Goal: Complete application form: Complete application form

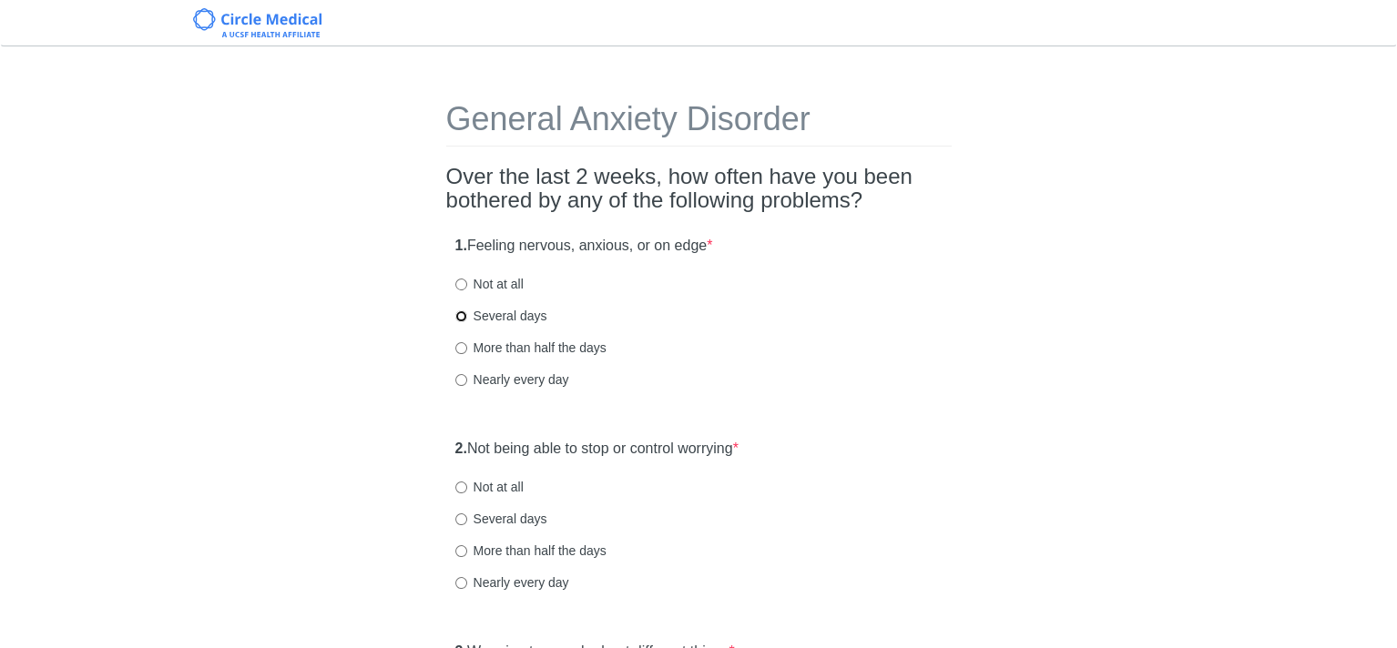
click at [459, 315] on input "Several days" at bounding box center [461, 316] width 12 height 12
radio input "true"
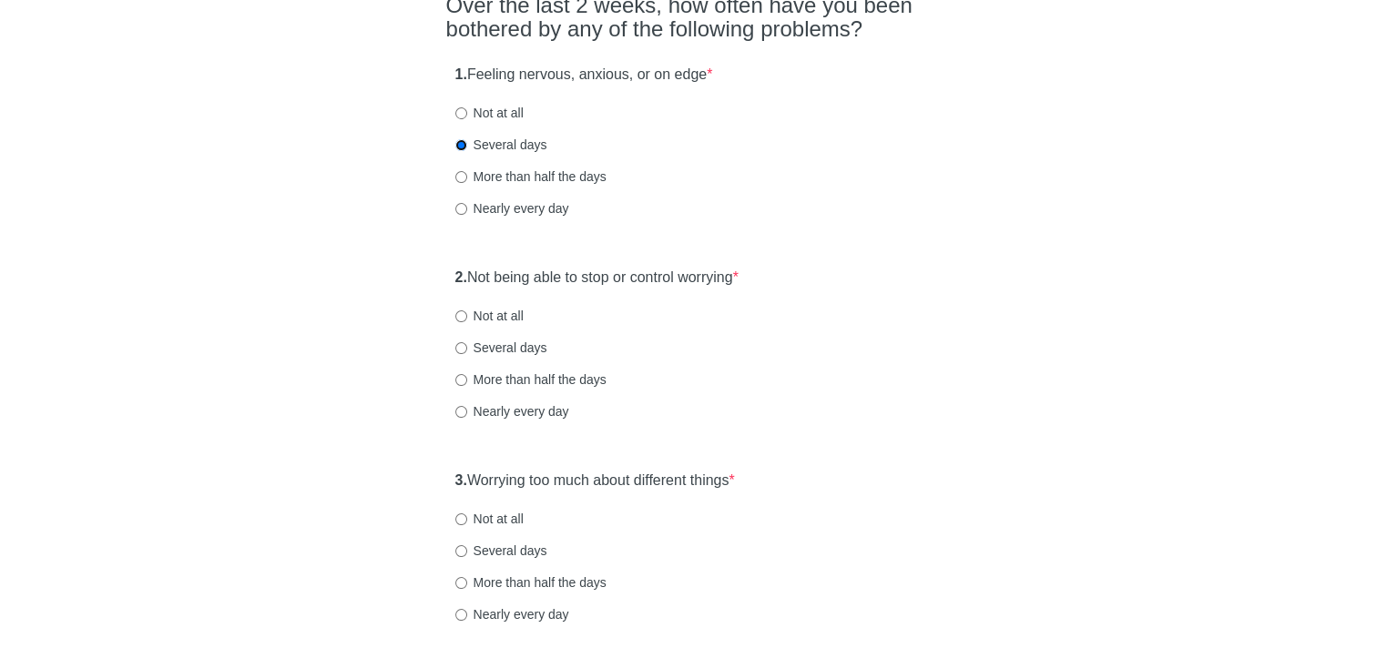
scroll to position [182, 0]
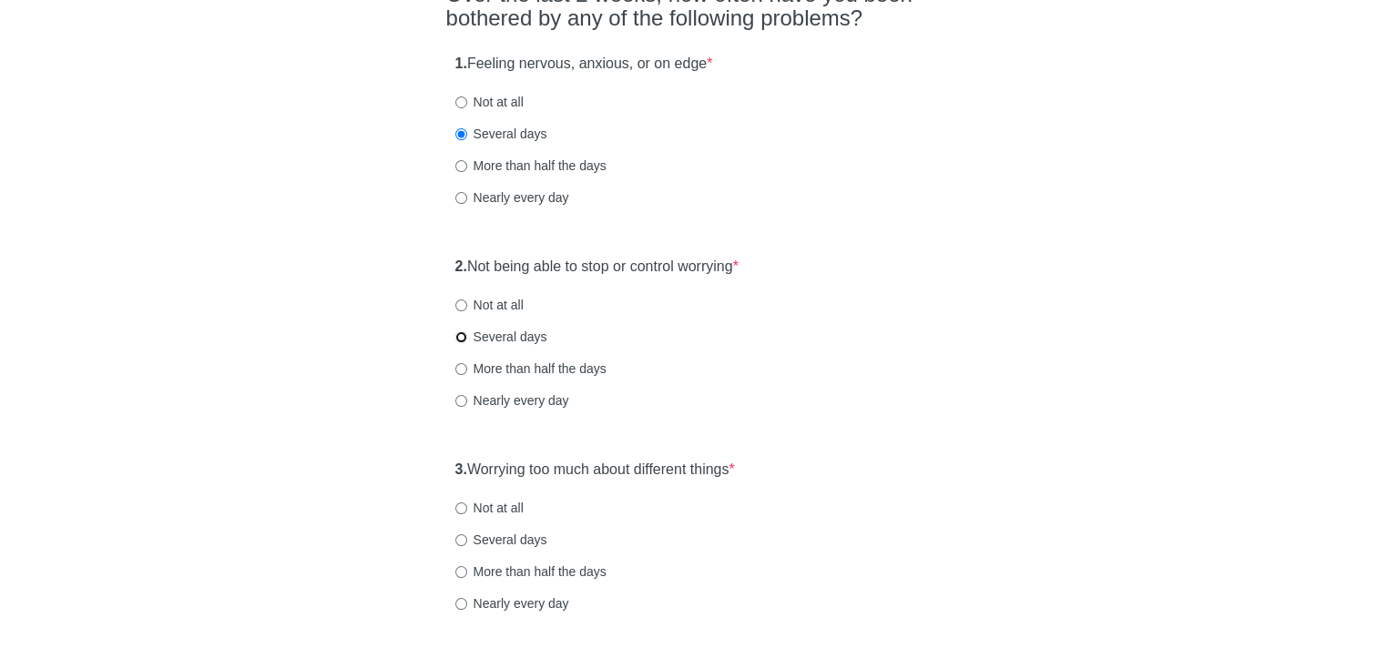
click at [459, 337] on input "Several days" at bounding box center [461, 337] width 12 height 12
radio input "true"
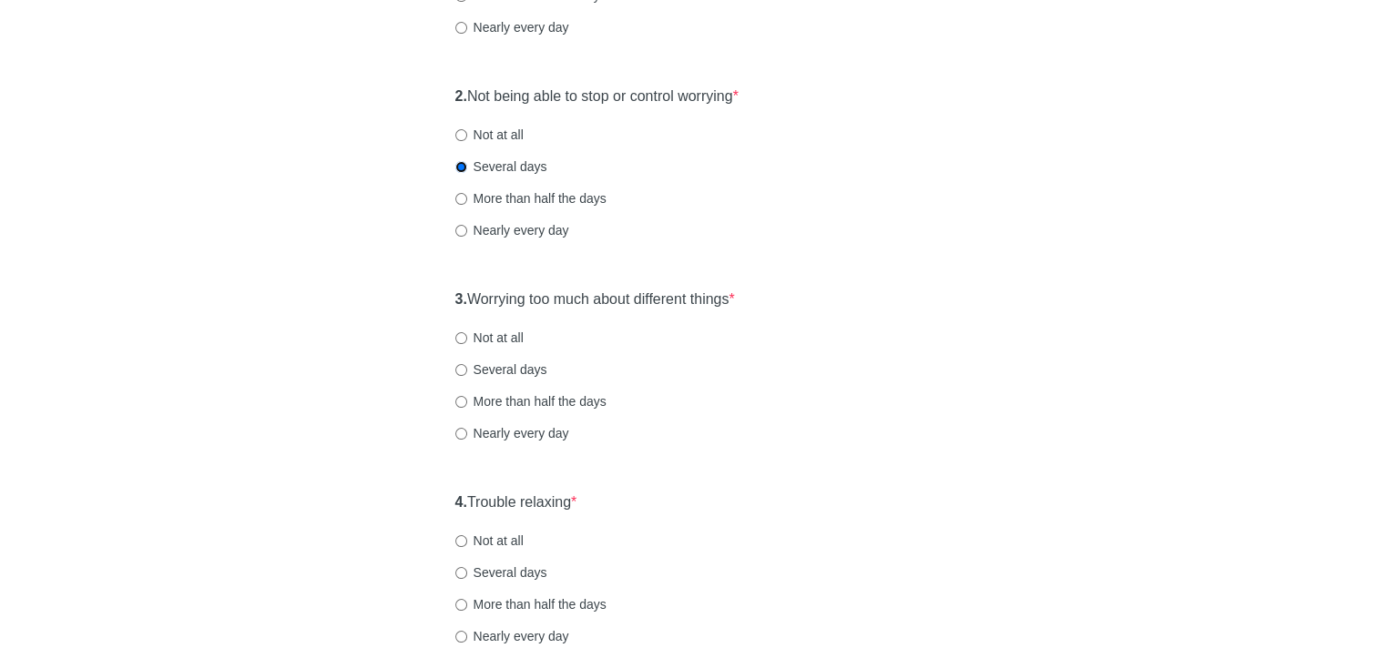
scroll to position [364, 0]
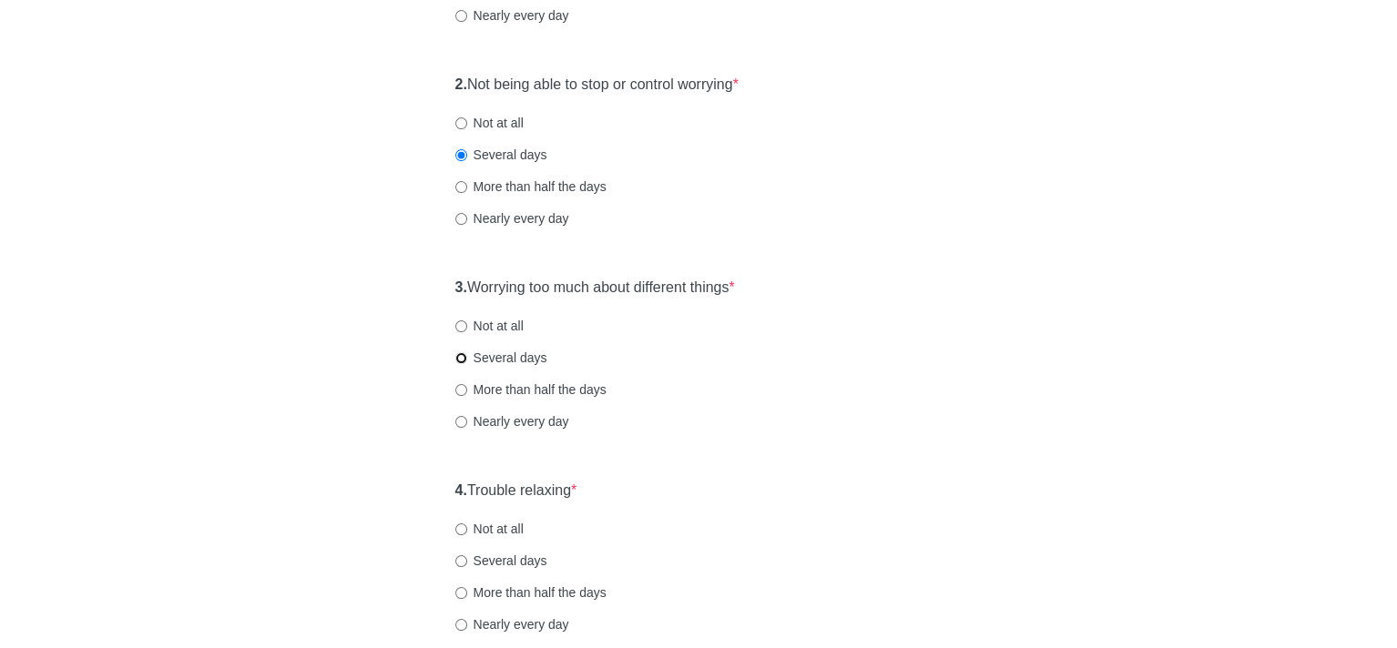
click at [459, 354] on input "Several days" at bounding box center [461, 358] width 12 height 12
radio input "true"
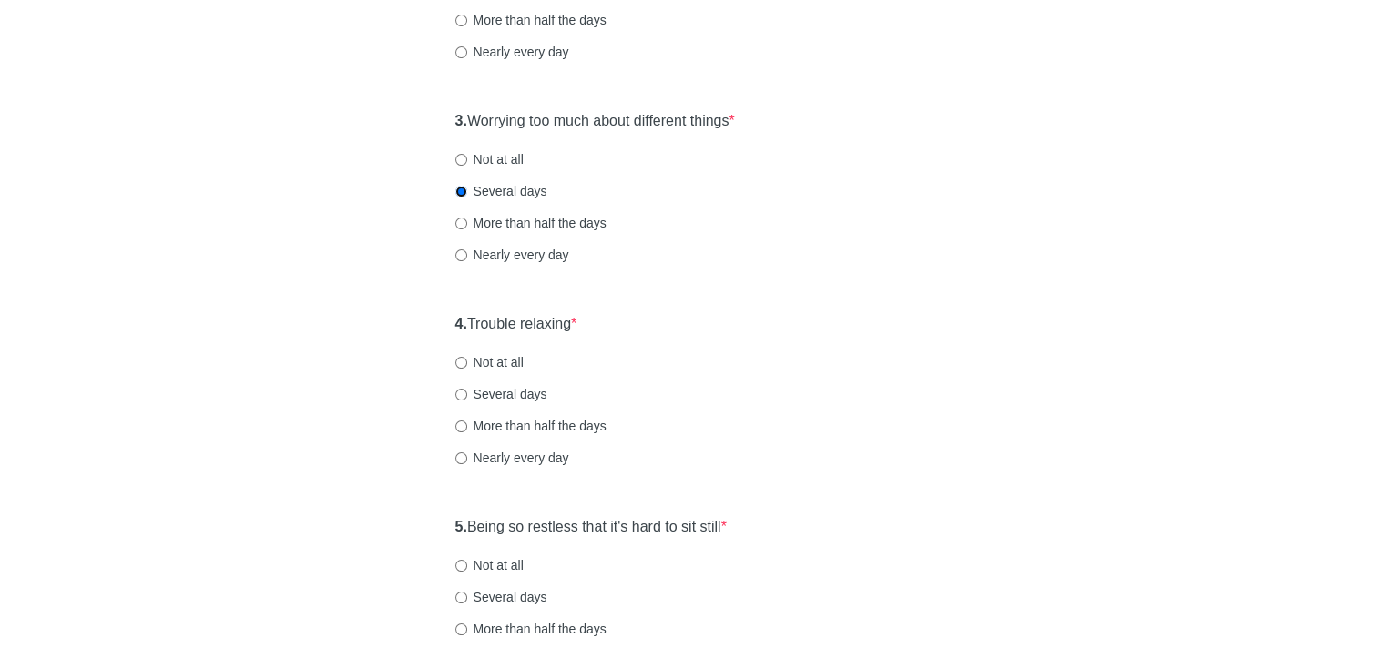
scroll to position [546, 0]
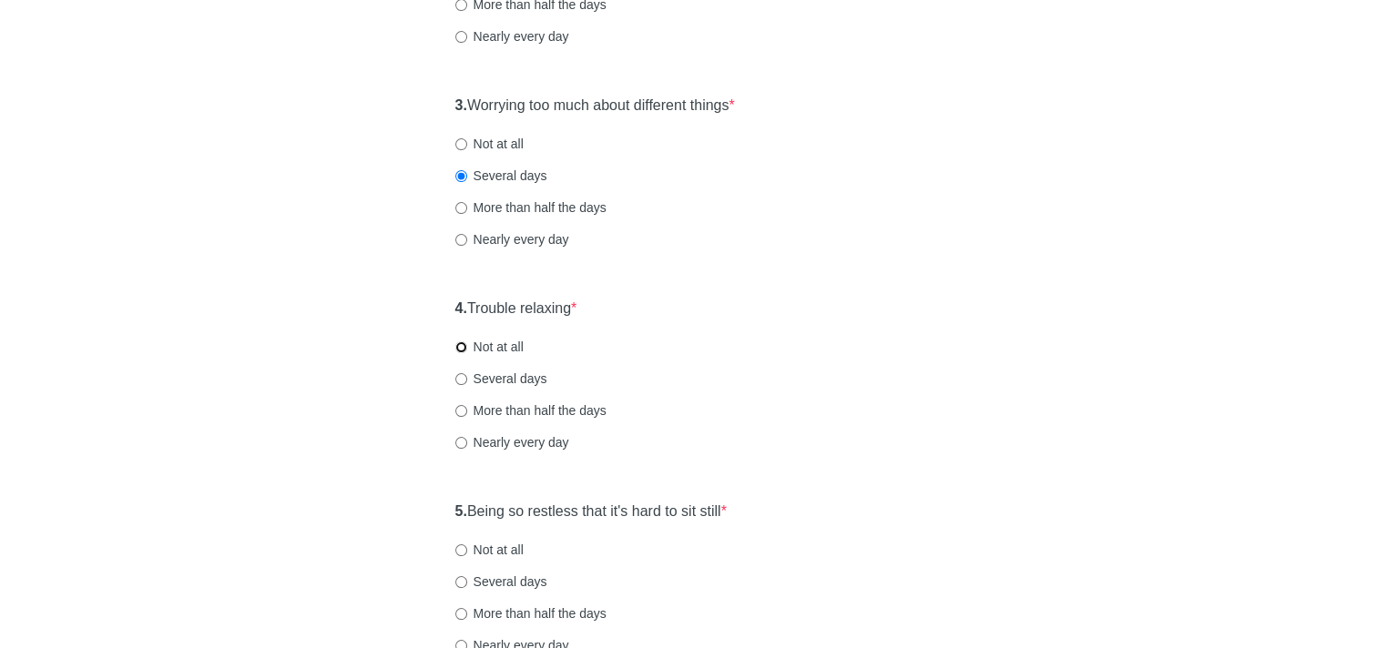
click at [459, 344] on input "Not at all" at bounding box center [461, 347] width 12 height 12
radio input "true"
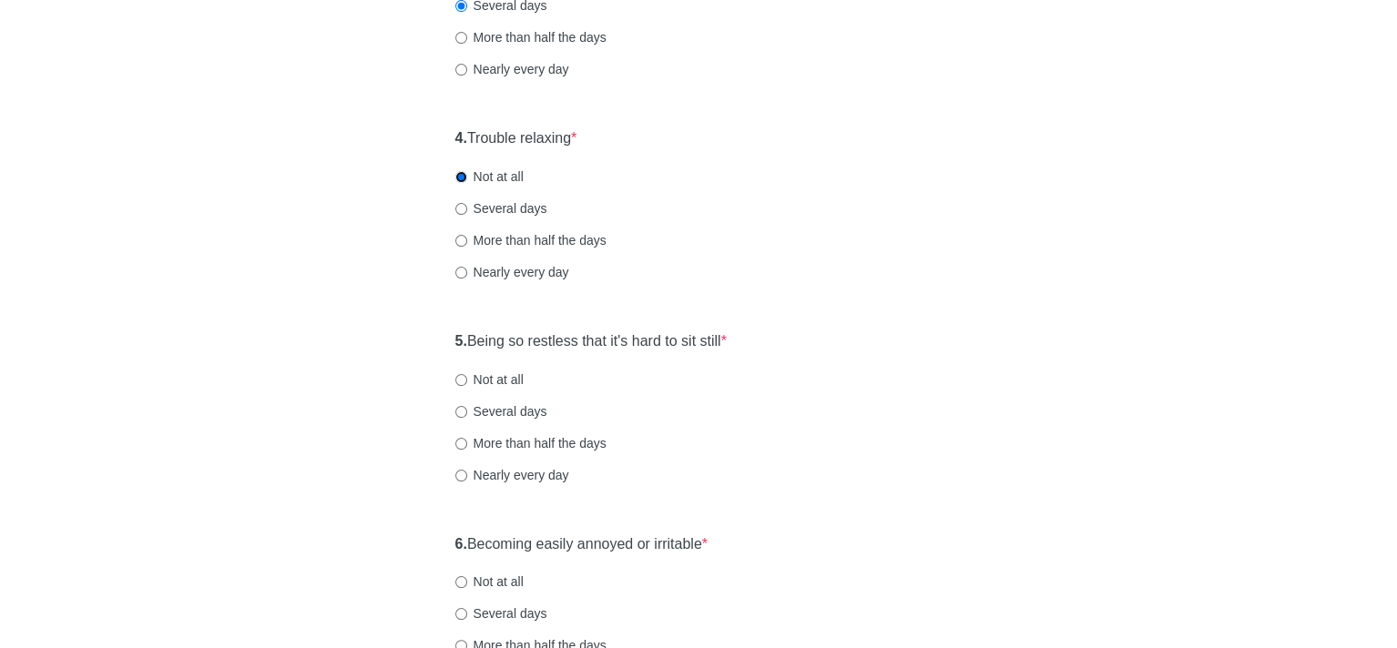
scroll to position [728, 0]
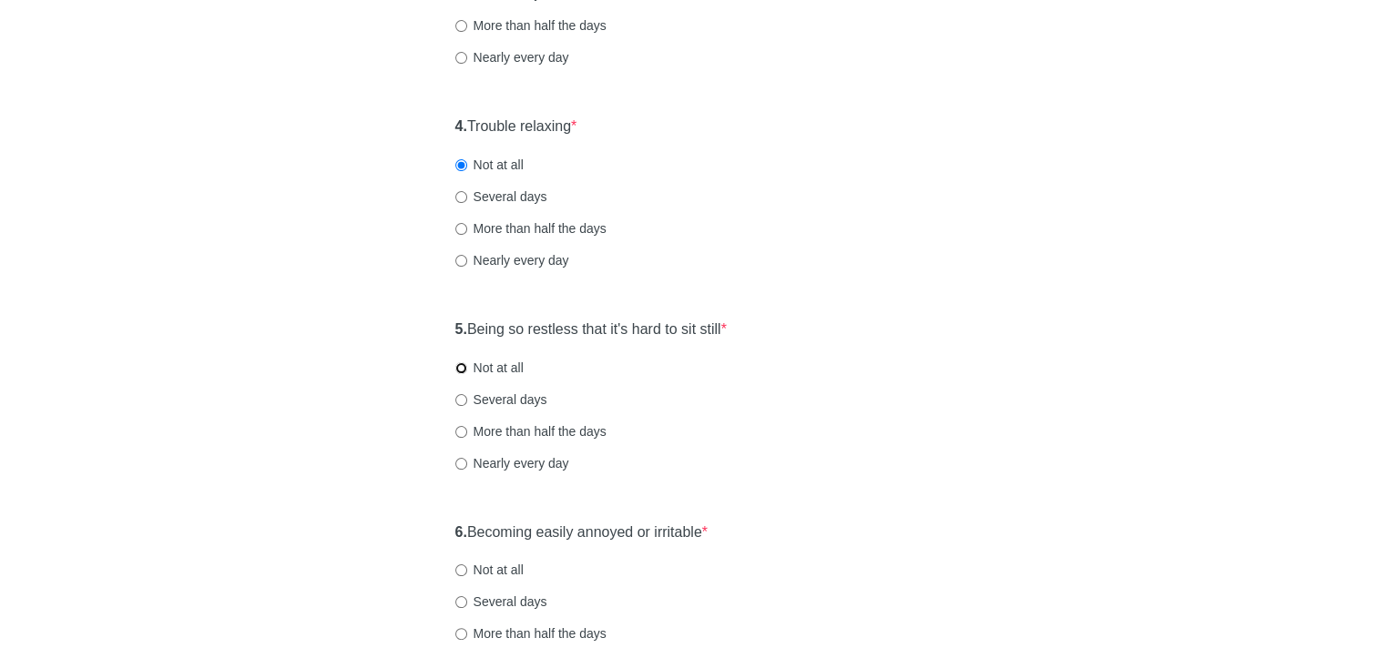
click at [459, 364] on input "Not at all" at bounding box center [461, 368] width 12 height 12
radio input "true"
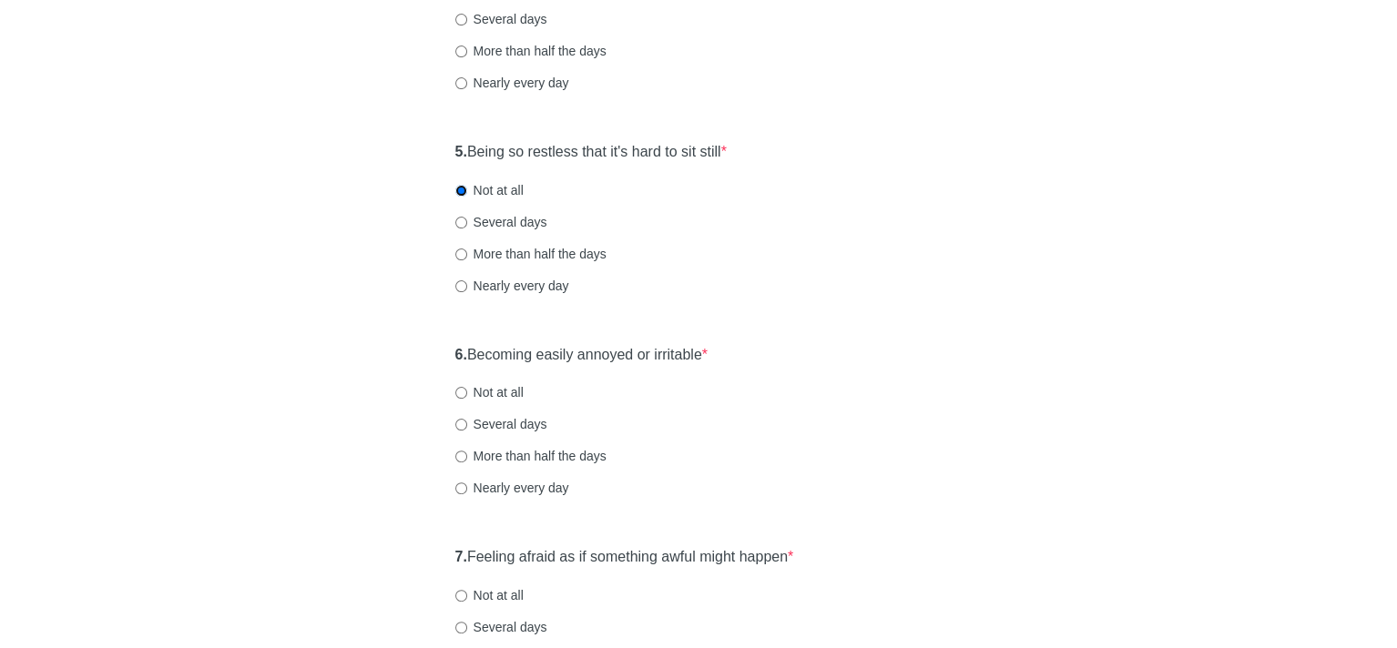
scroll to position [910, 0]
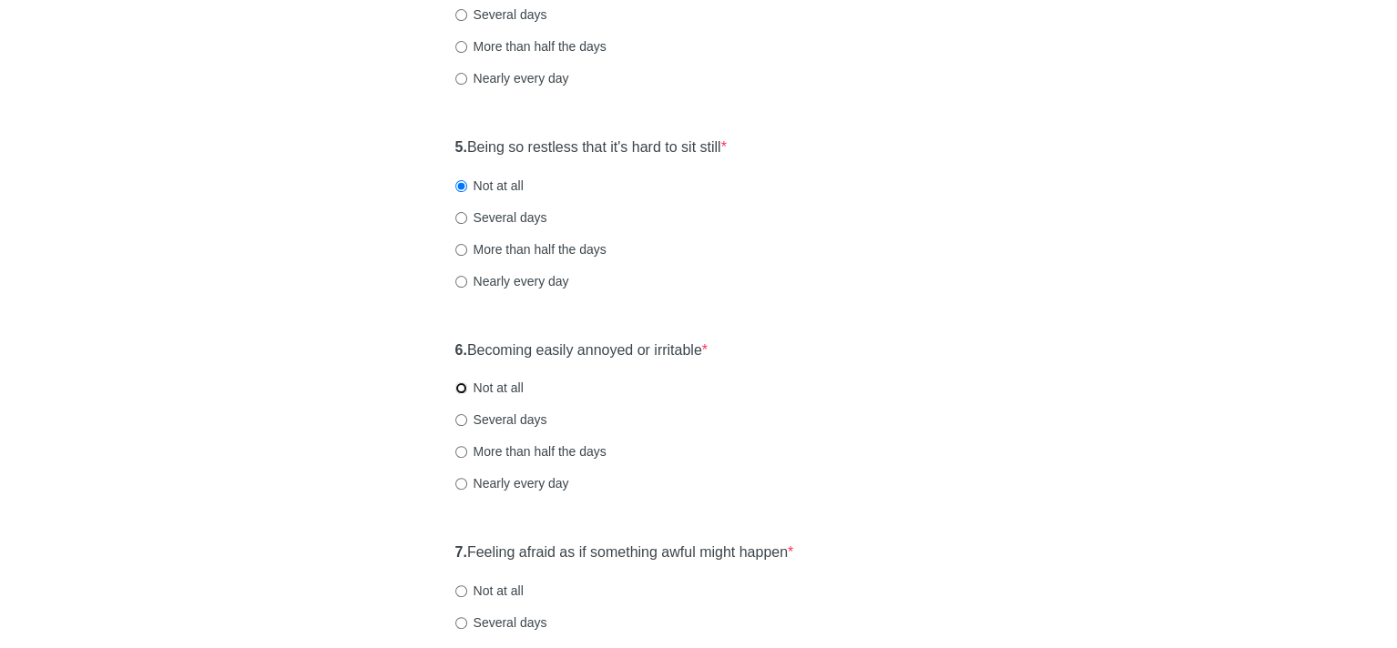
click at [460, 385] on input "Not at all" at bounding box center [461, 388] width 12 height 12
radio input "true"
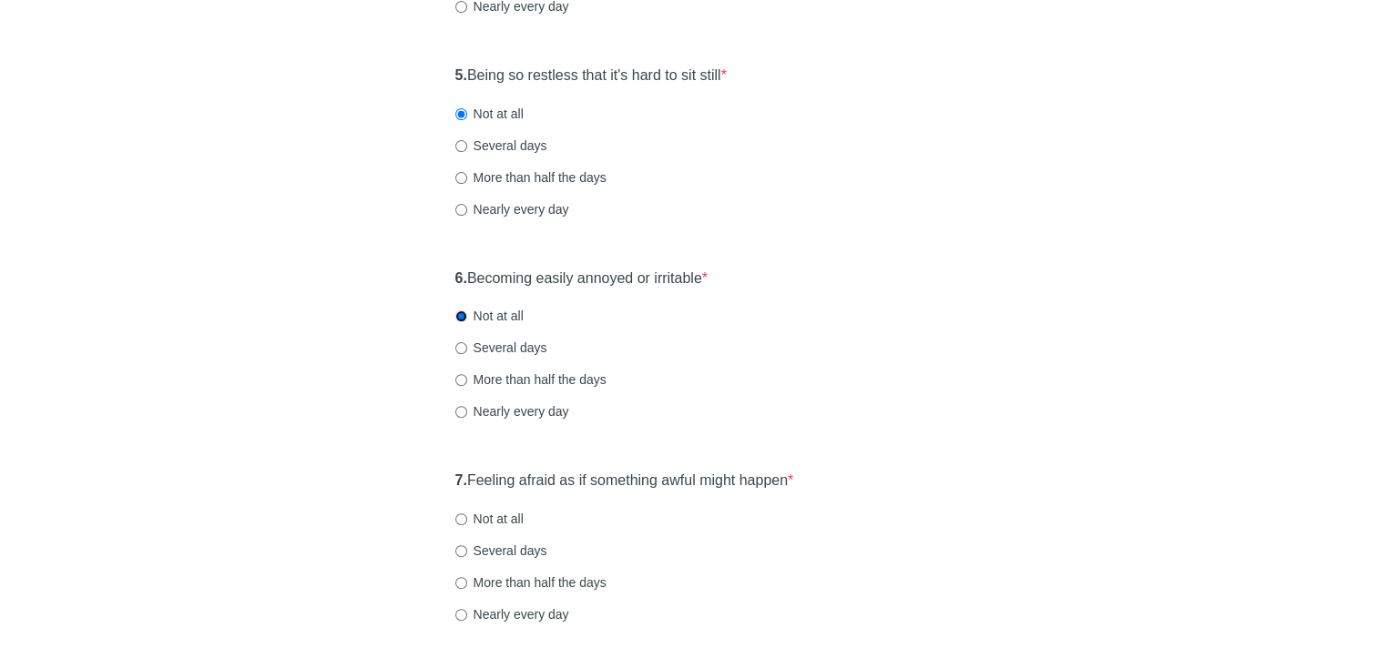
scroll to position [1092, 0]
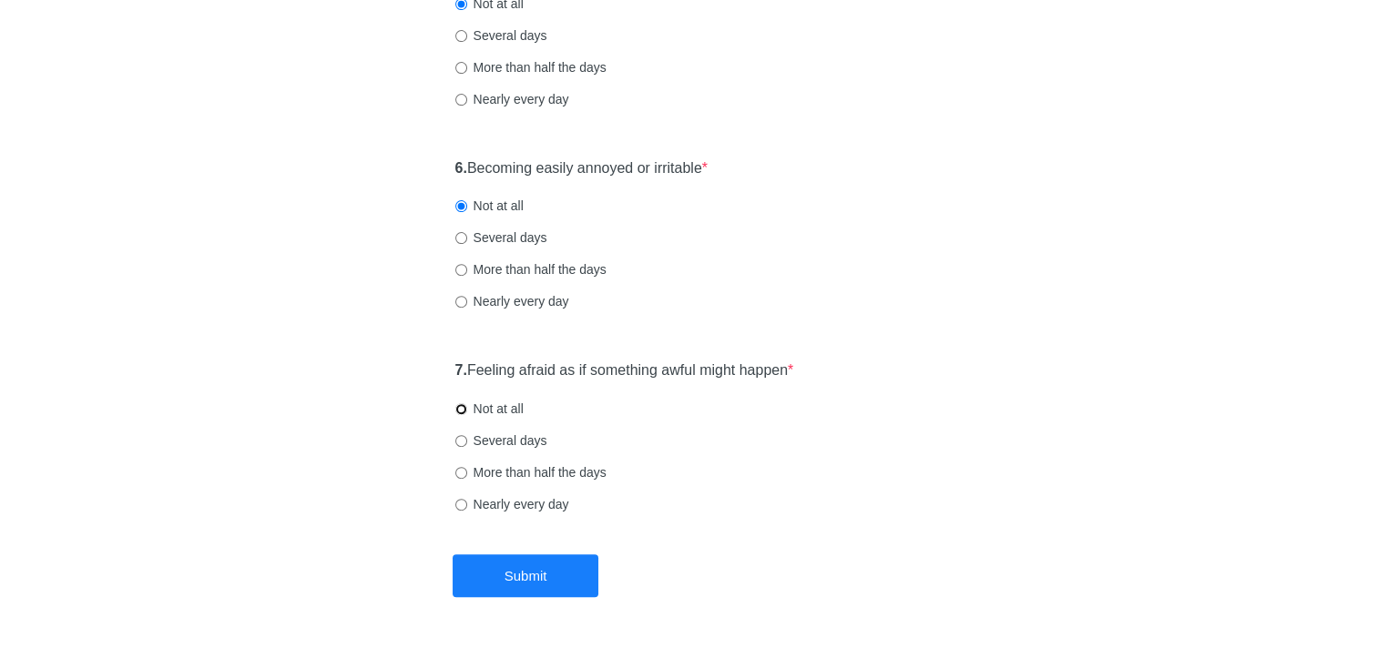
click at [457, 404] on input "Not at all" at bounding box center [461, 409] width 12 height 12
radio input "true"
click at [523, 582] on button "Submit" at bounding box center [525, 575] width 146 height 43
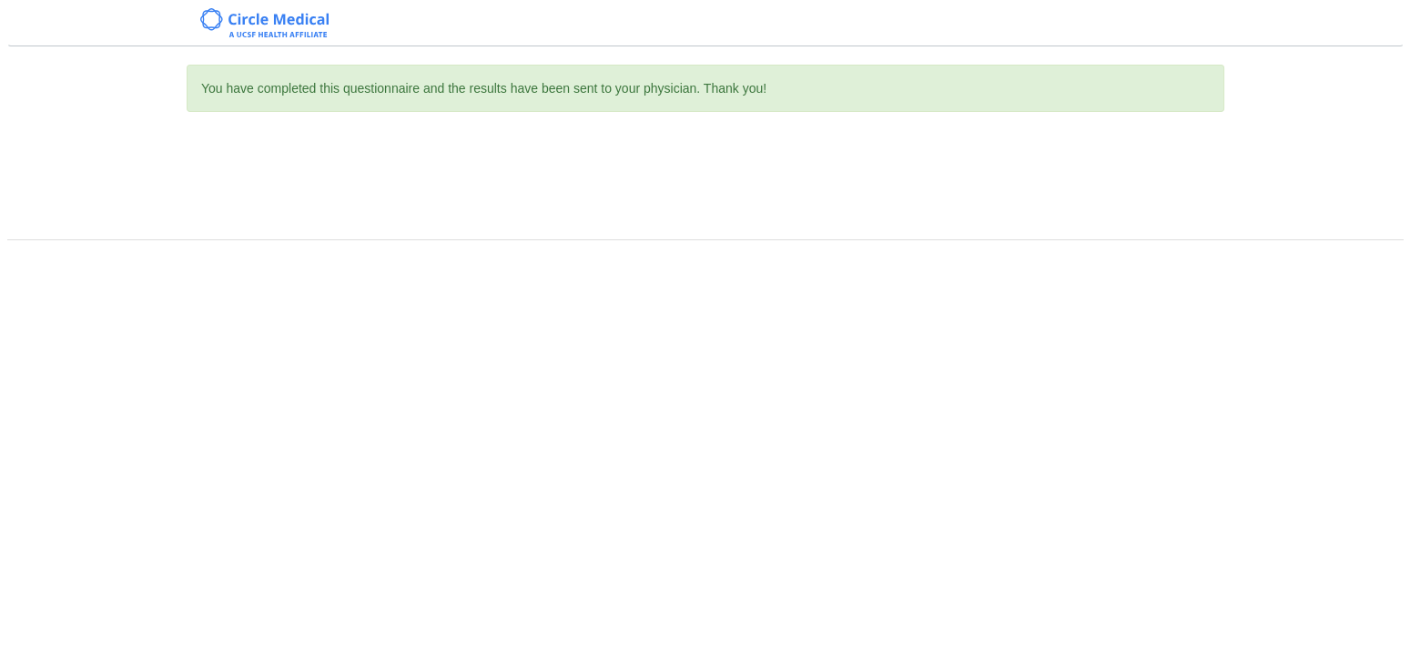
scroll to position [0, 0]
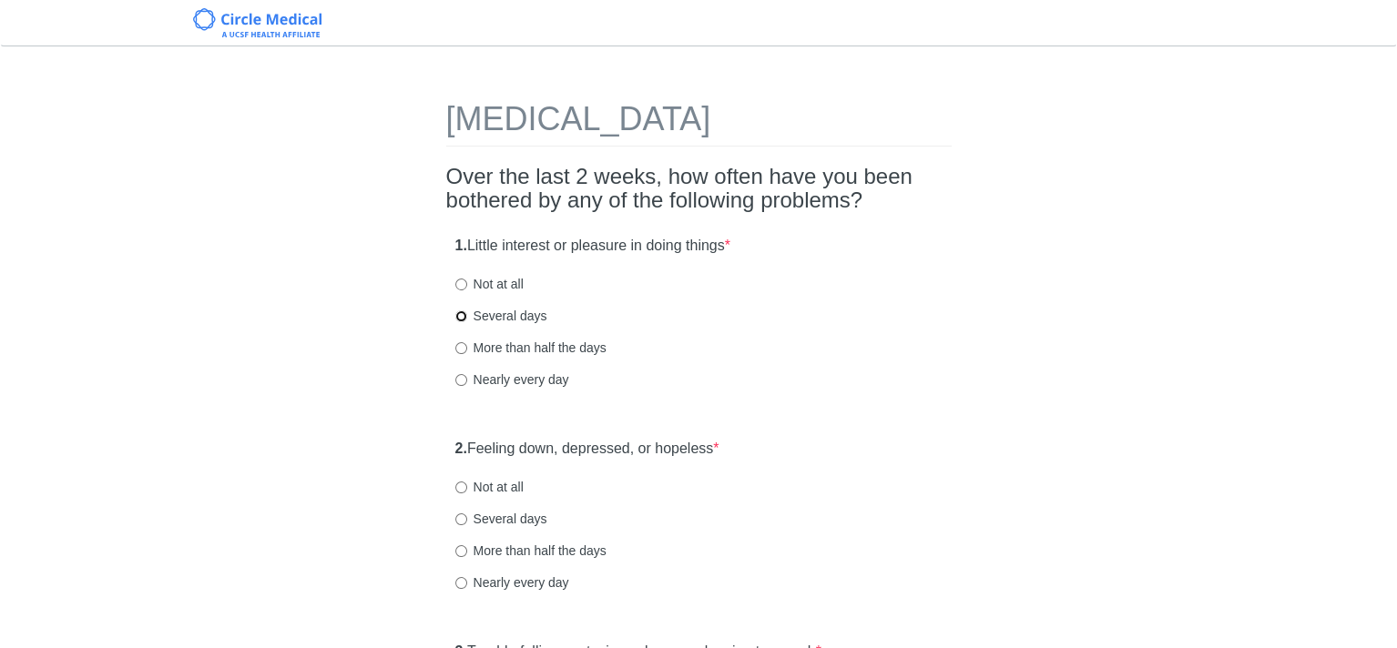
click at [459, 317] on input "Several days" at bounding box center [461, 316] width 12 height 12
radio input "true"
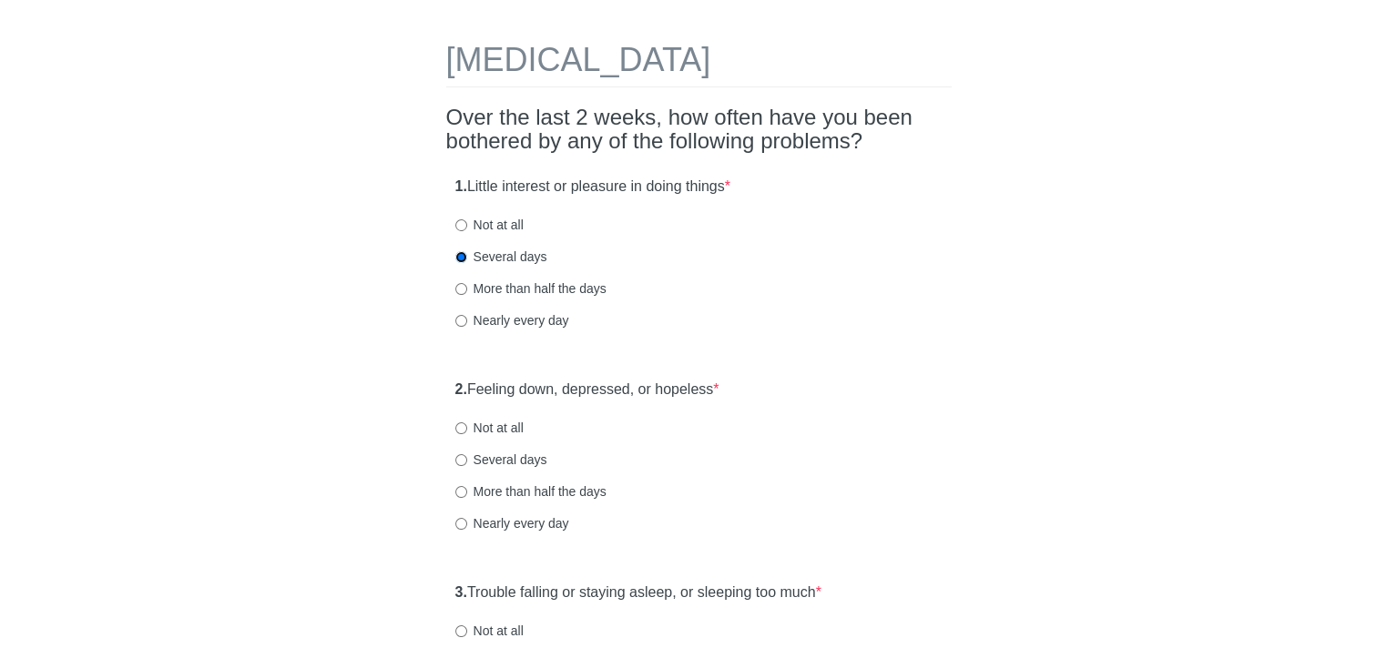
scroll to position [91, 0]
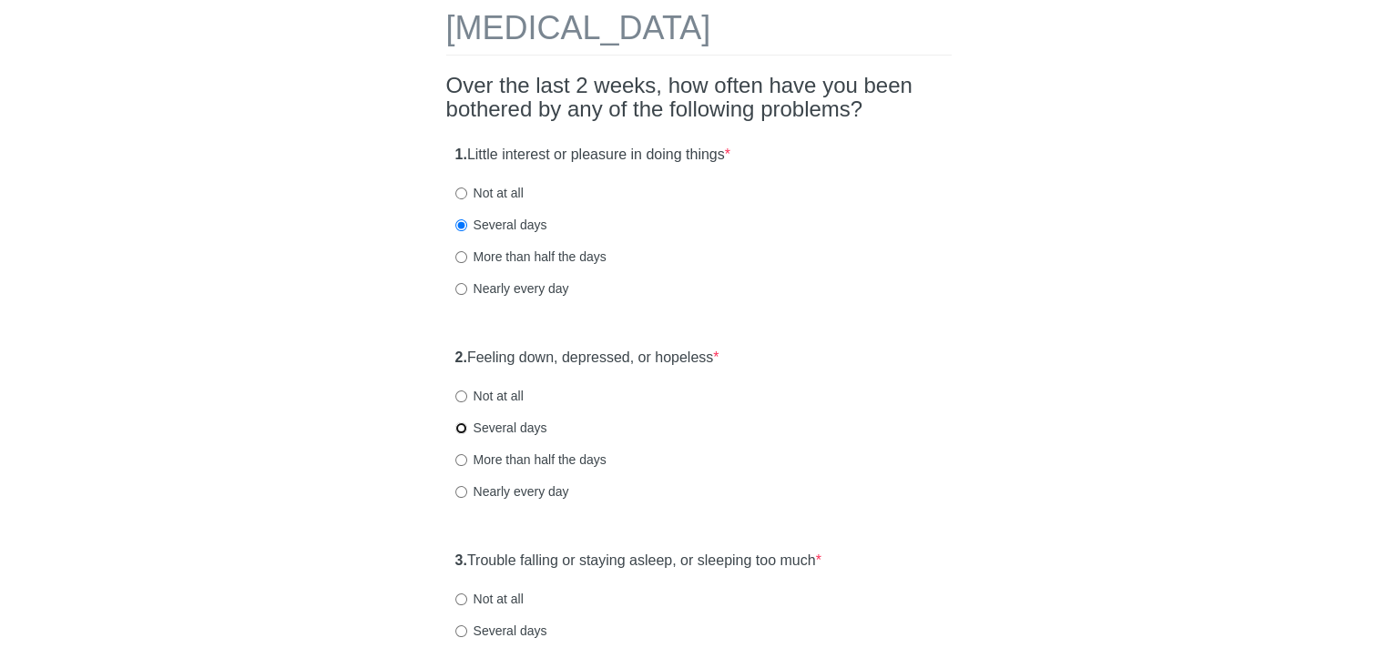
click at [461, 424] on input "Several days" at bounding box center [461, 428] width 12 height 12
radio input "true"
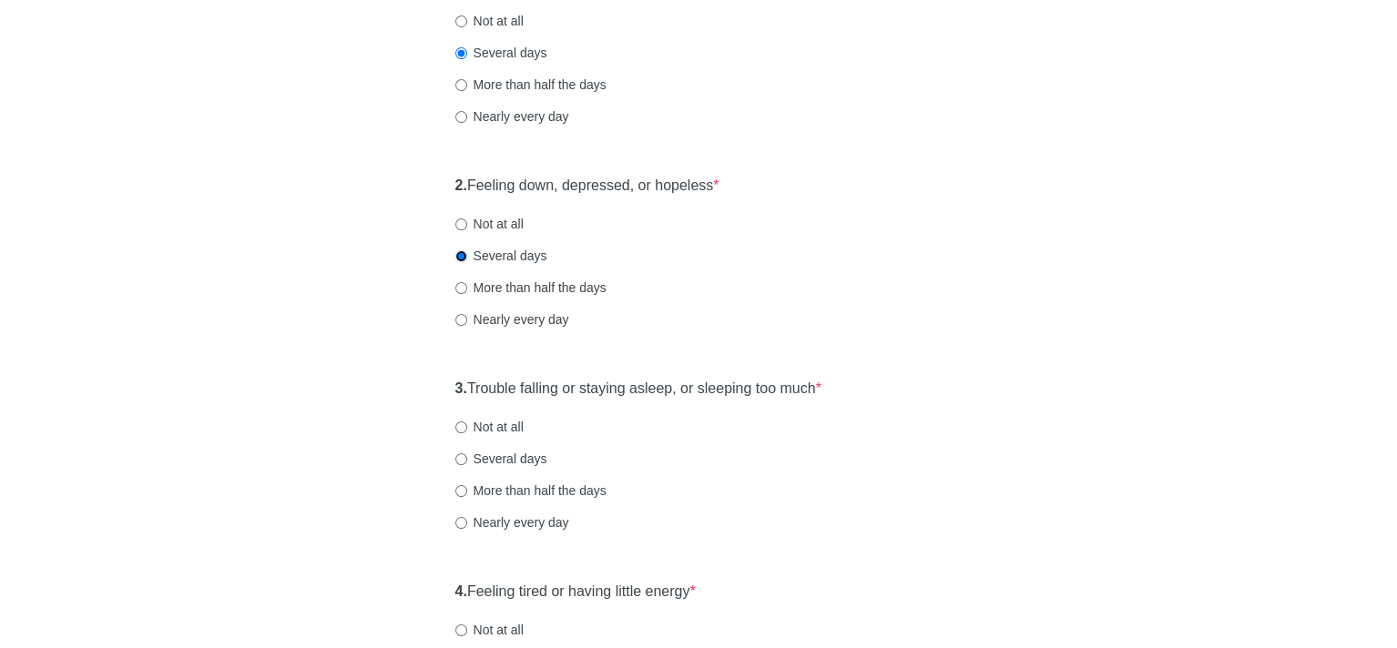
scroll to position [273, 0]
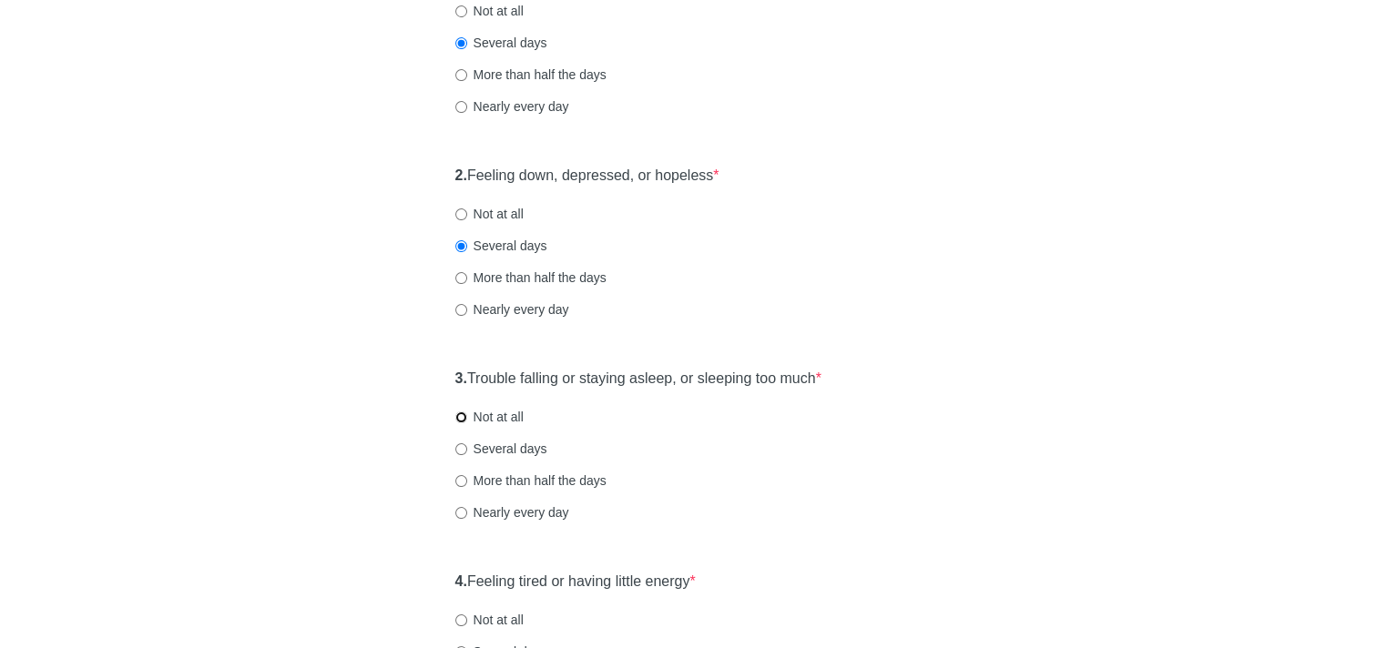
click at [458, 416] on input "Not at all" at bounding box center [461, 418] width 12 height 12
radio input "true"
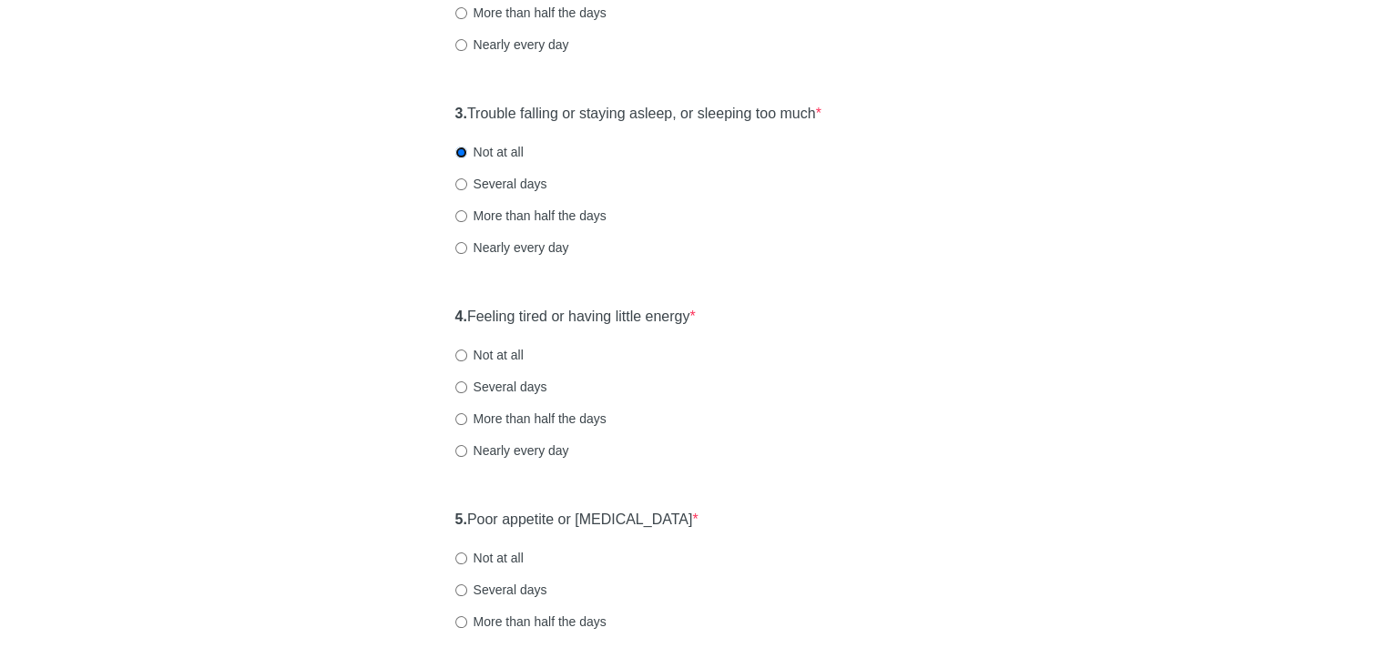
scroll to position [546, 0]
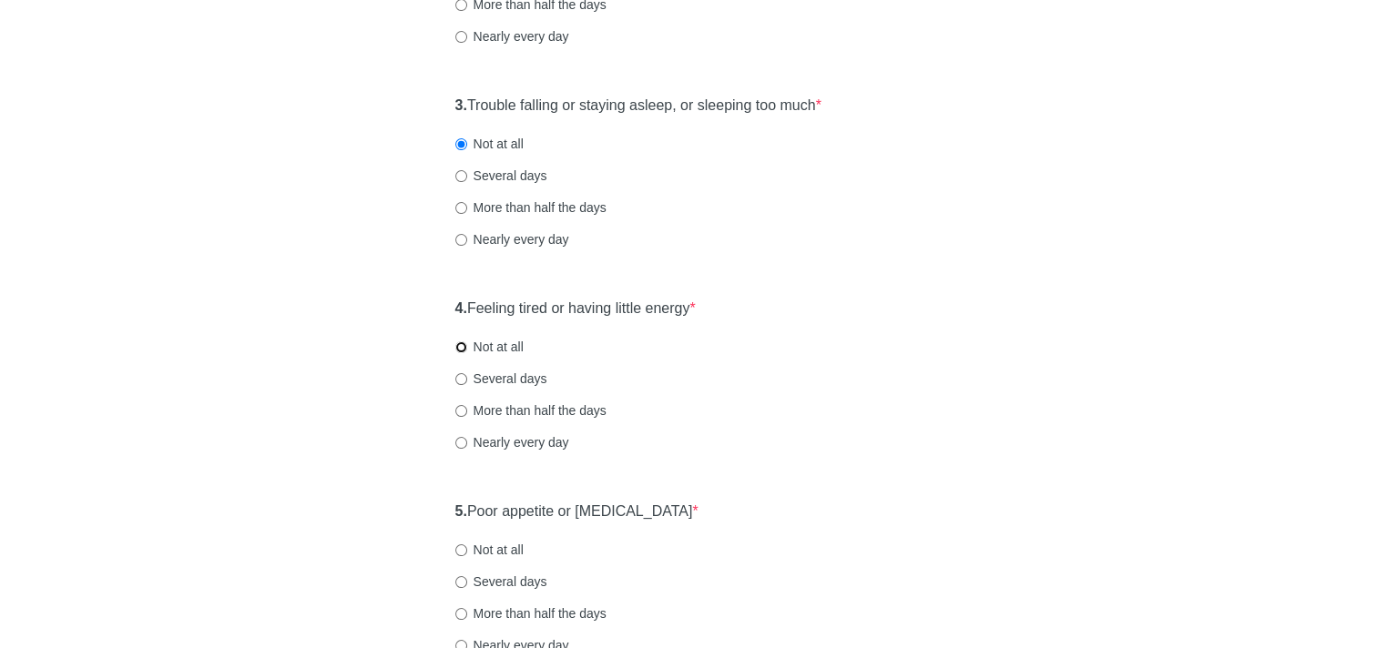
click at [458, 349] on input "Not at all" at bounding box center [461, 347] width 12 height 12
radio input "true"
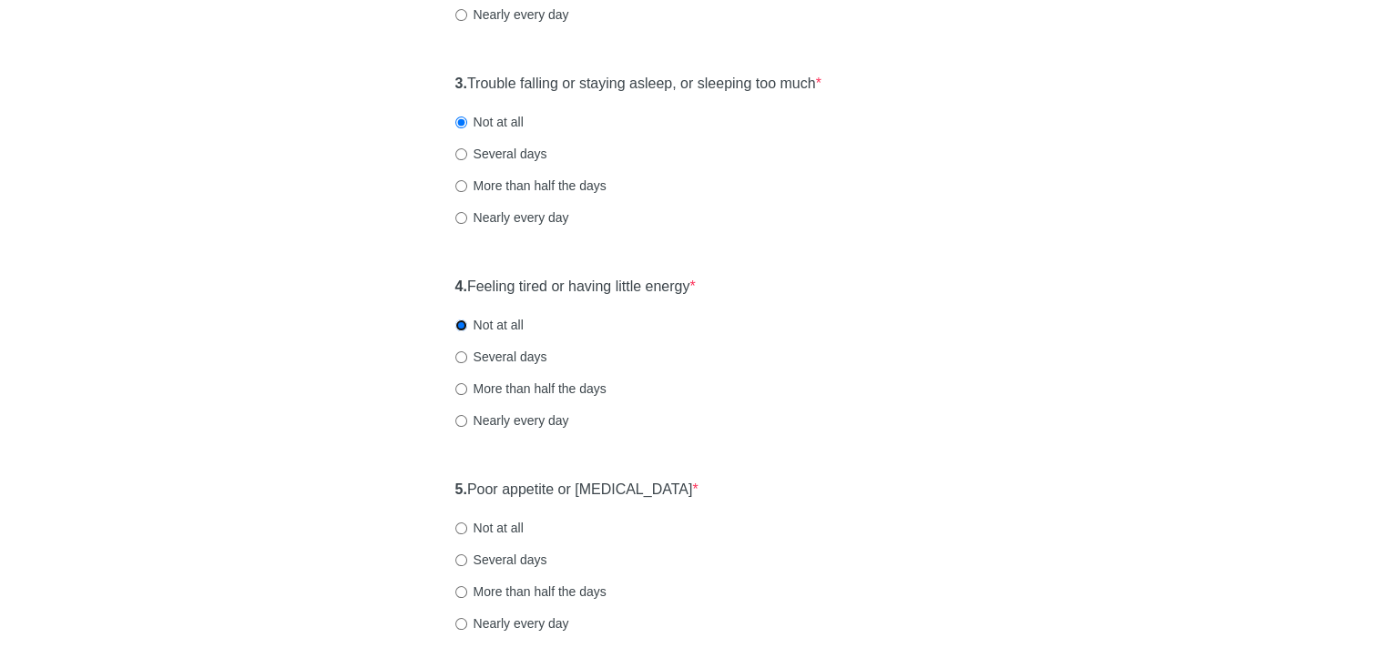
scroll to position [728, 0]
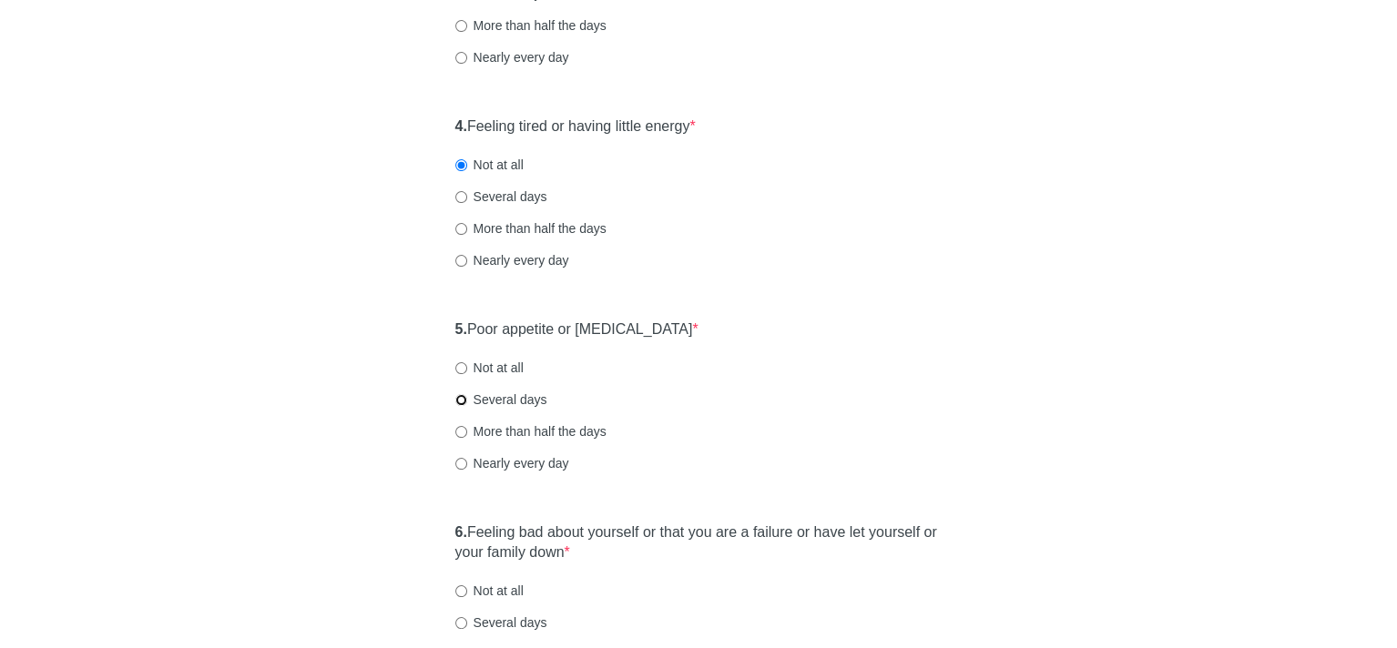
click at [459, 401] on input "Several days" at bounding box center [461, 400] width 12 height 12
radio input "true"
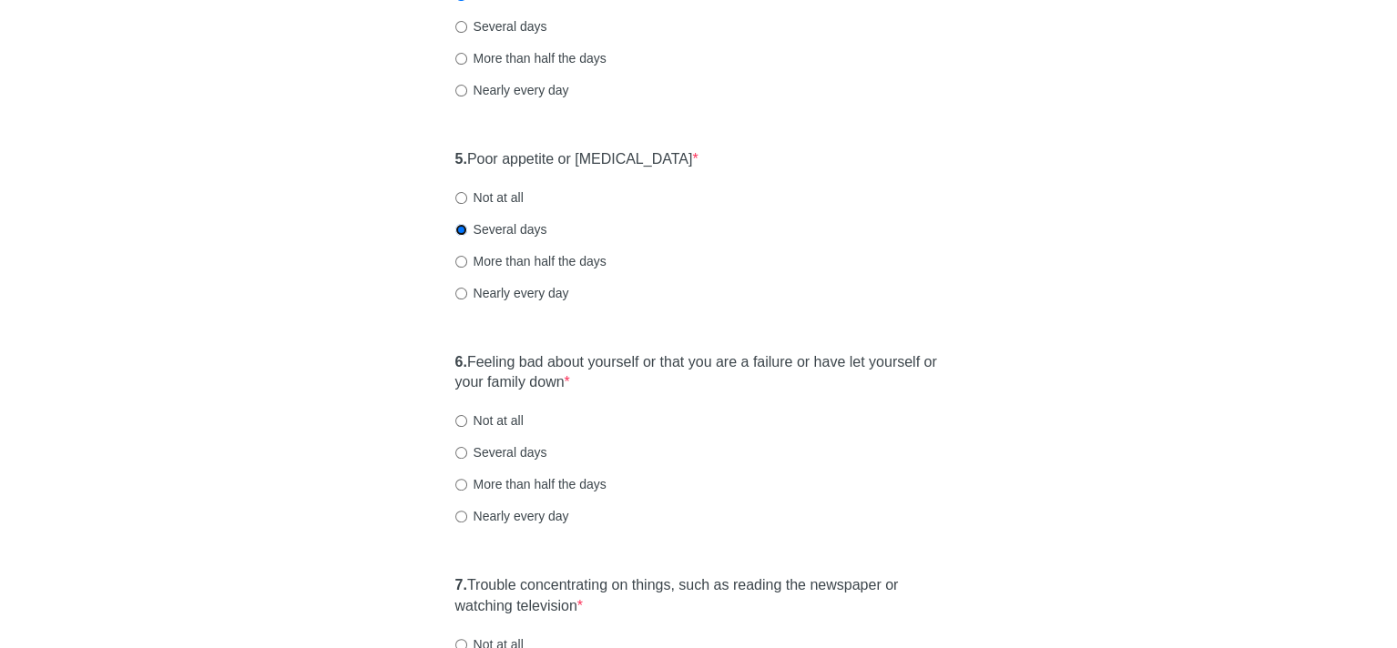
scroll to position [910, 0]
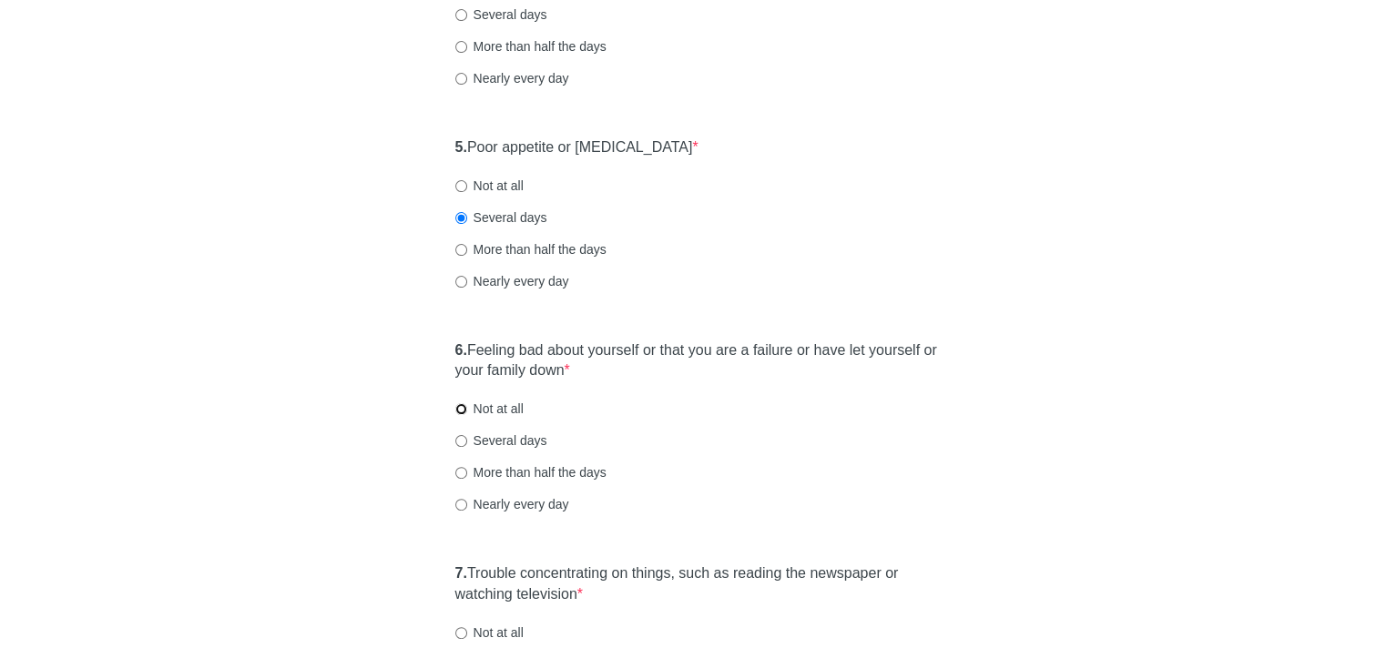
click at [455, 407] on input "Not at all" at bounding box center [461, 409] width 12 height 12
radio input "true"
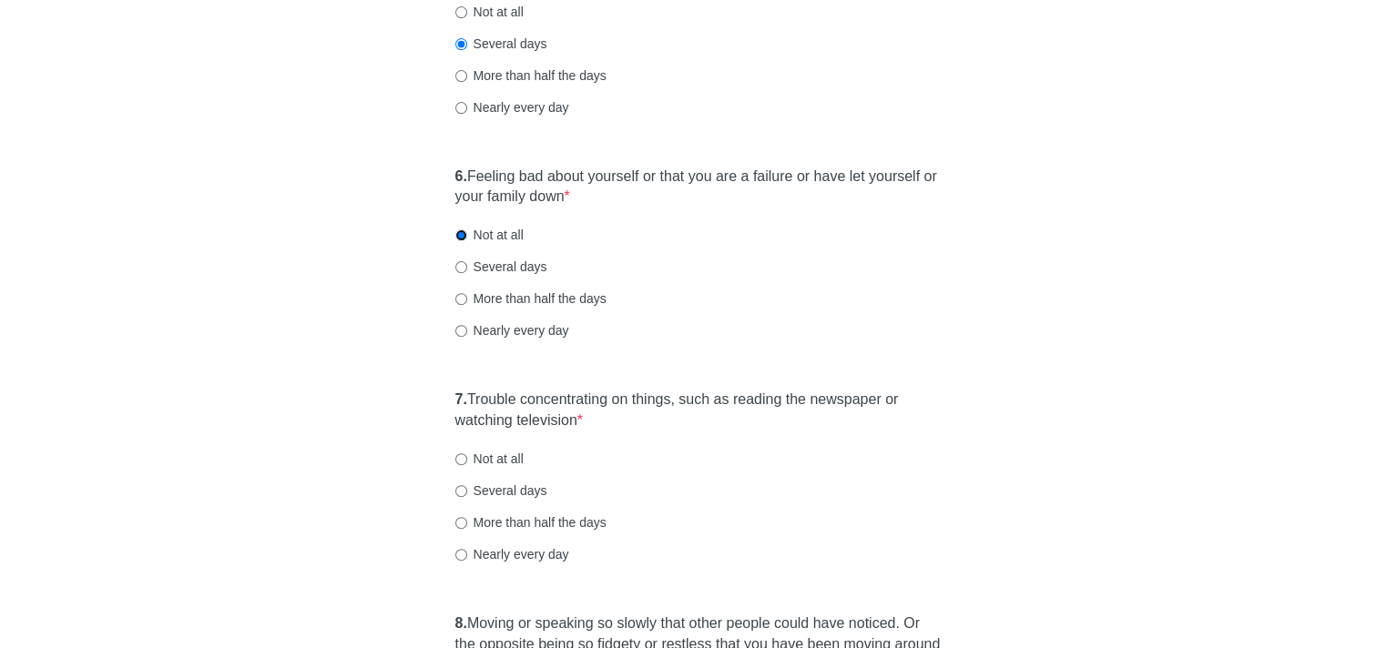
scroll to position [1092, 0]
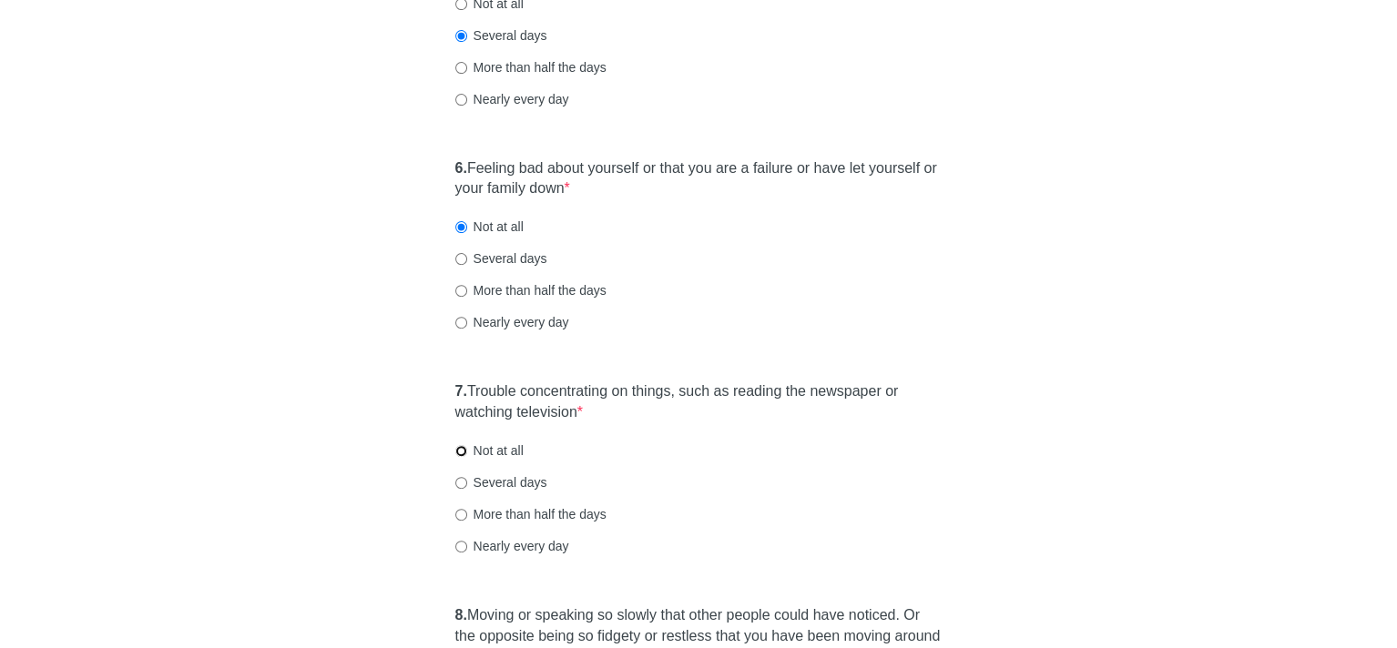
click at [459, 451] on input "Not at all" at bounding box center [461, 451] width 12 height 12
radio input "true"
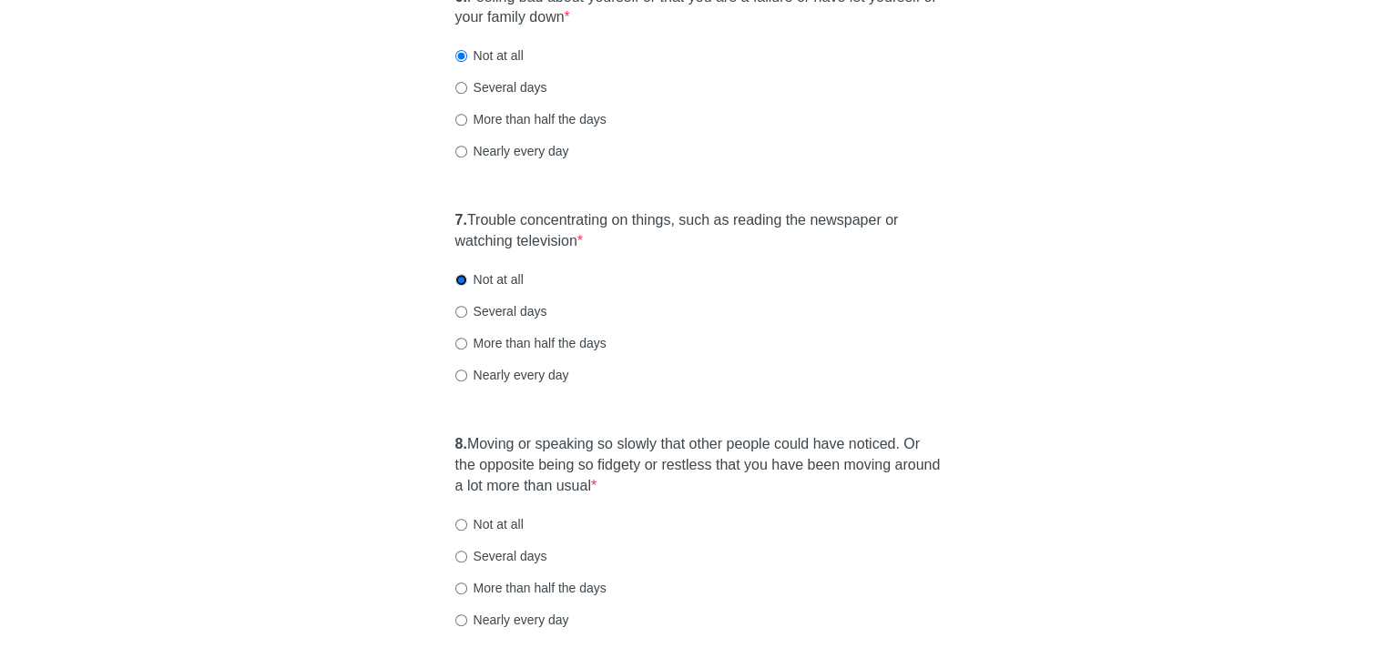
scroll to position [1275, 0]
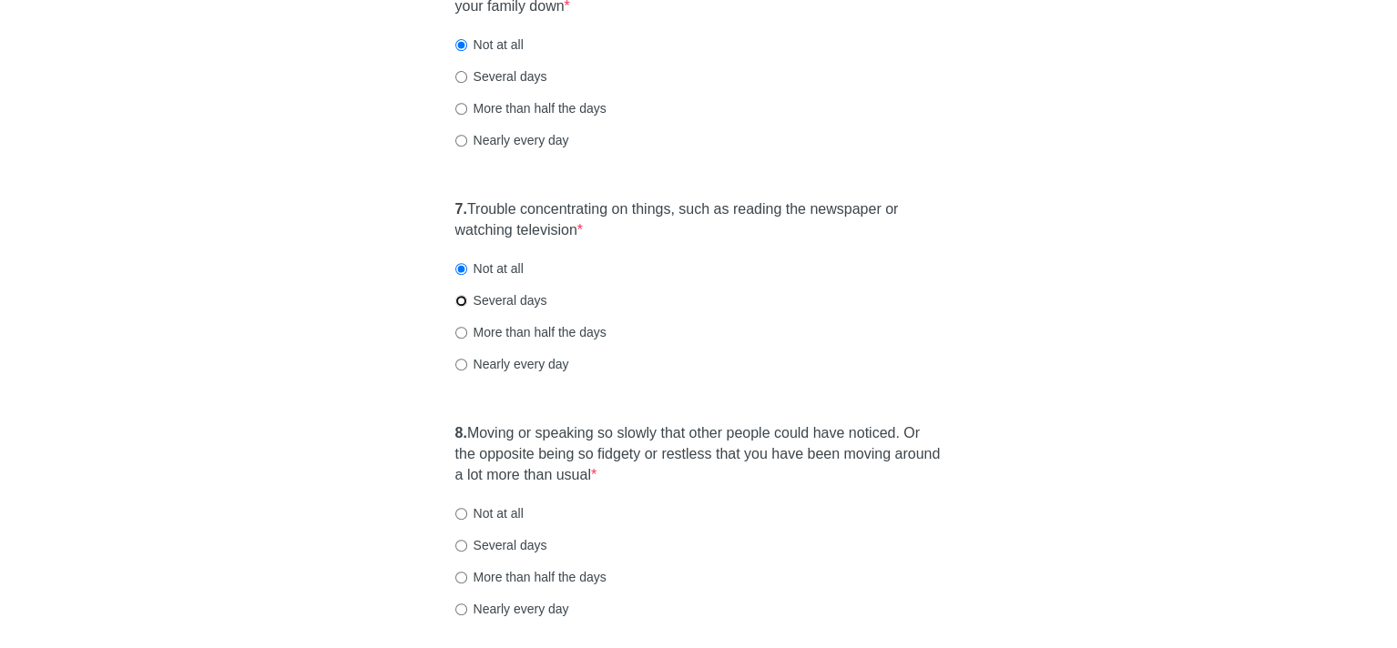
click at [459, 300] on input "Several days" at bounding box center [461, 301] width 12 height 12
radio input "true"
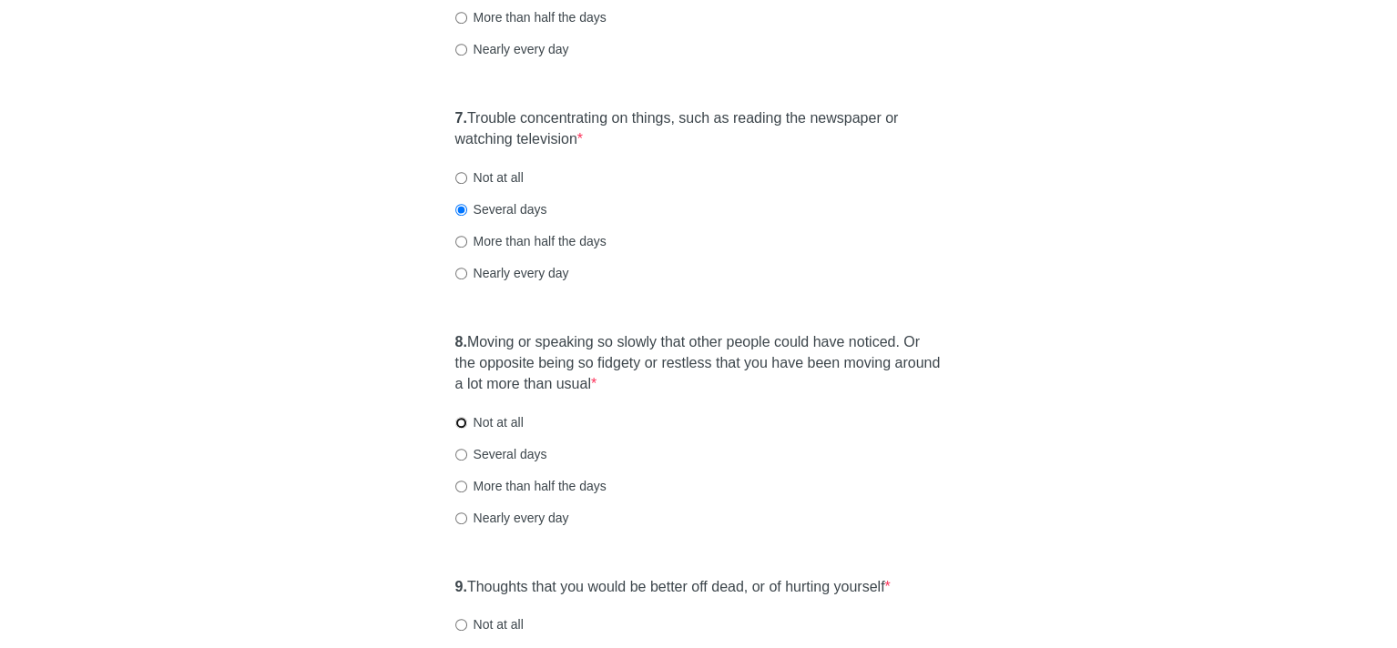
click at [457, 421] on input "Not at all" at bounding box center [461, 423] width 12 height 12
radio input "true"
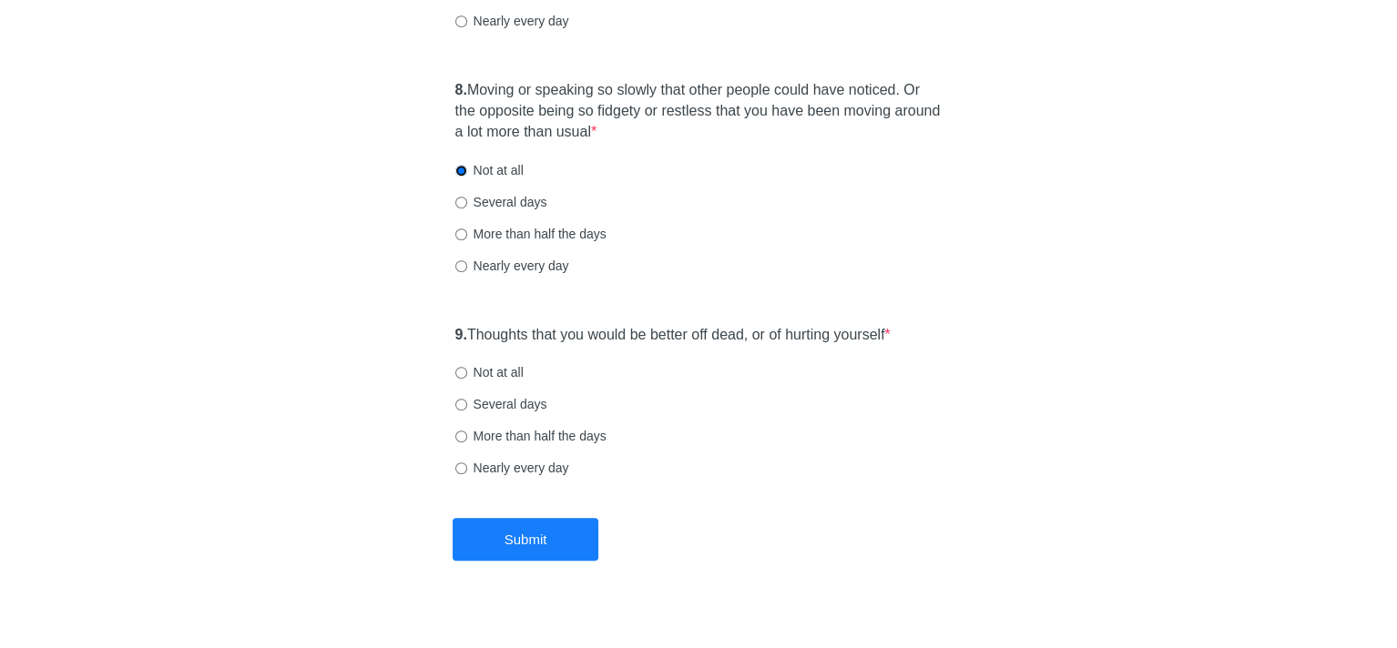
scroll to position [1639, 0]
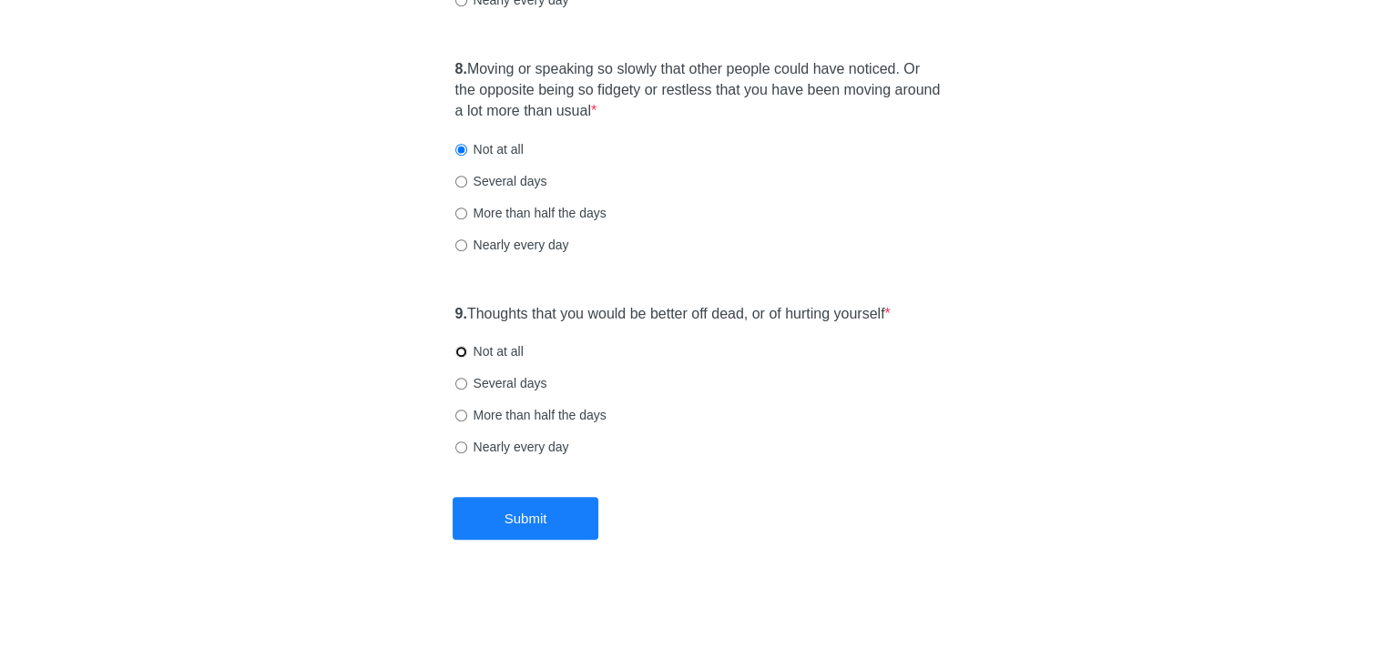
click at [462, 350] on input "Not at all" at bounding box center [461, 352] width 12 height 12
radio input "true"
click at [550, 519] on button "Submit" at bounding box center [525, 518] width 146 height 43
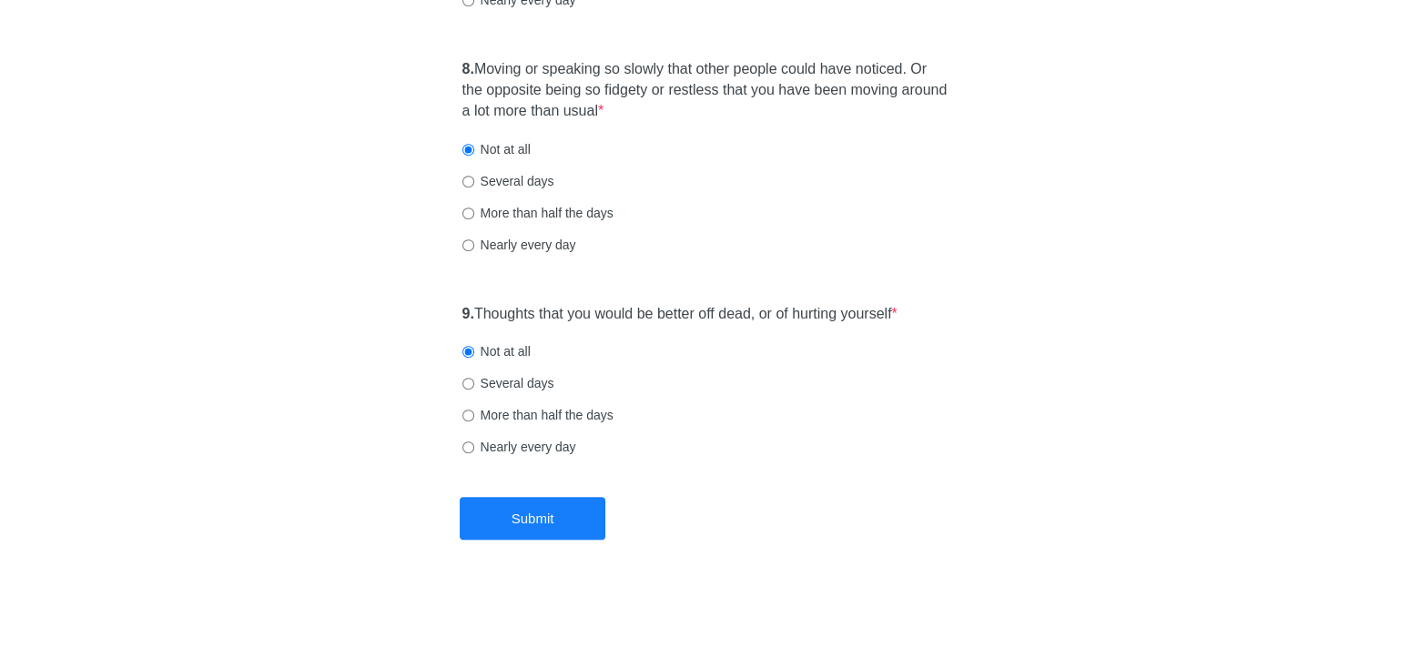
scroll to position [0, 0]
